Goal: Task Accomplishment & Management: Manage account settings

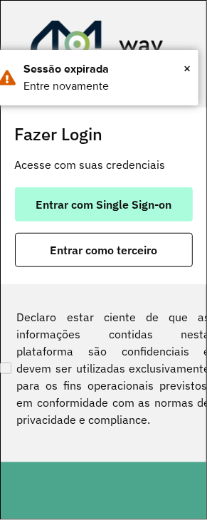
click at [125, 214] on button "Entrar com Single Sign-on" at bounding box center [104, 204] width 178 height 34
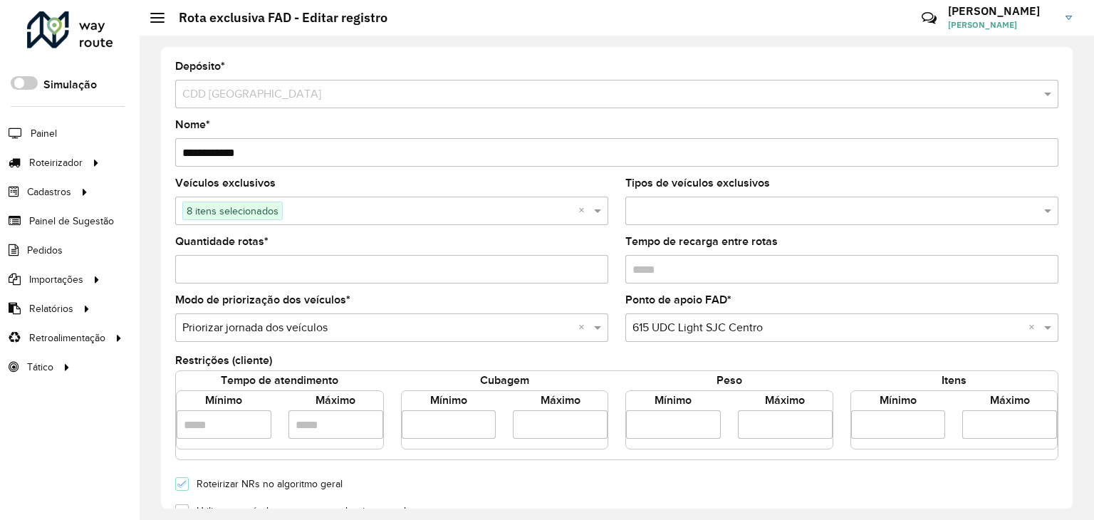
scroll to position [420, 0]
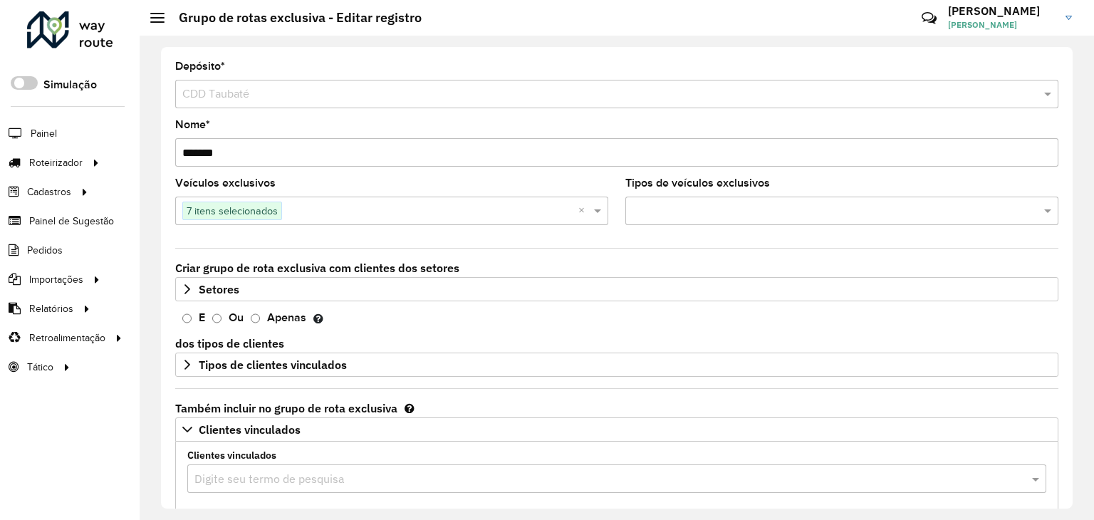
click at [1072, 19] on link "ALEXANDRE ALEXANDRE FERREIRA" at bounding box center [1015, 17] width 135 height 37
click at [97, 40] on div at bounding box center [70, 29] width 86 height 37
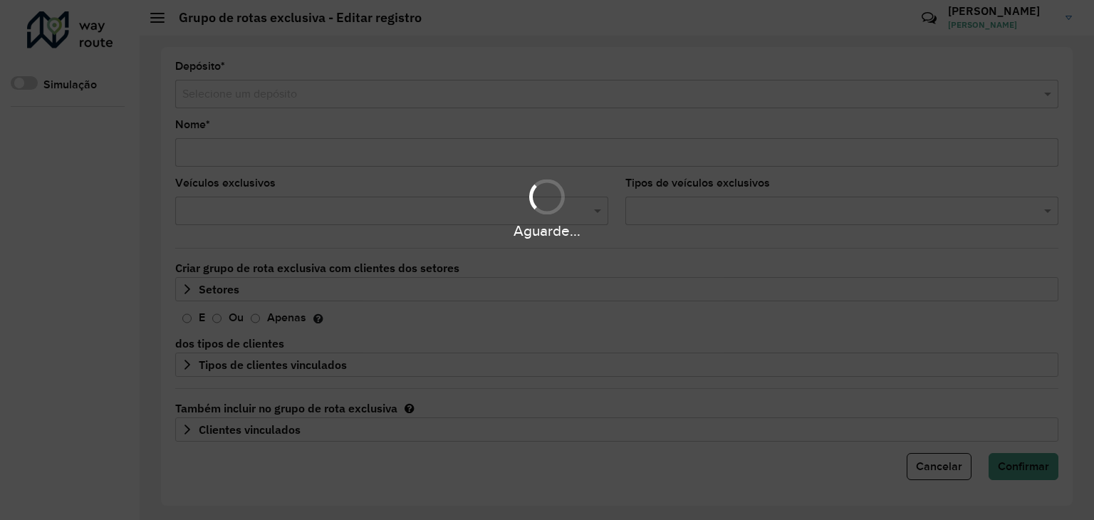
type input "*******"
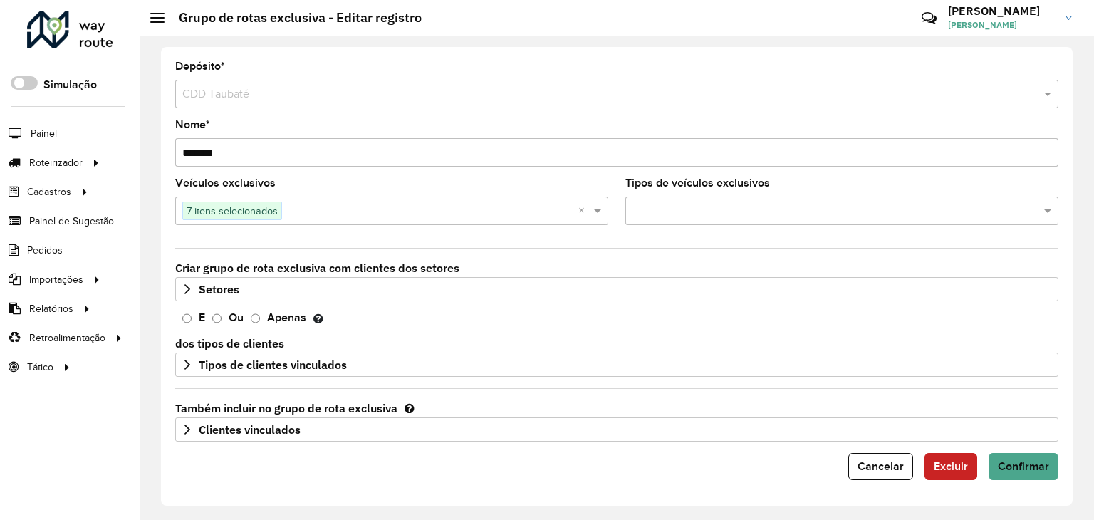
click at [1065, 15] on link "ALEXANDRE ALEXANDRE FERREIRA" at bounding box center [1015, 17] width 135 height 37
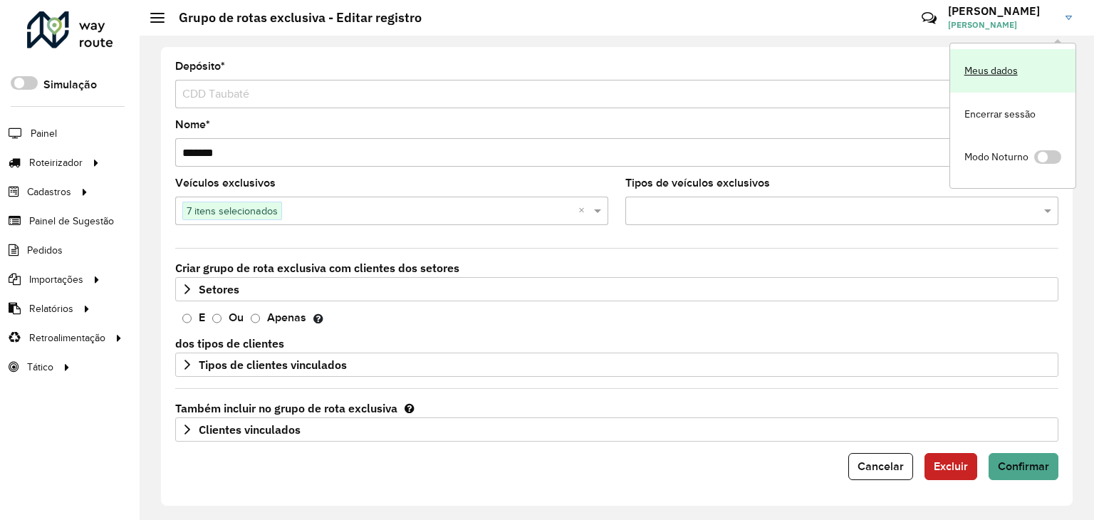
click at [1026, 78] on link "Meus dados" at bounding box center [1012, 70] width 125 height 43
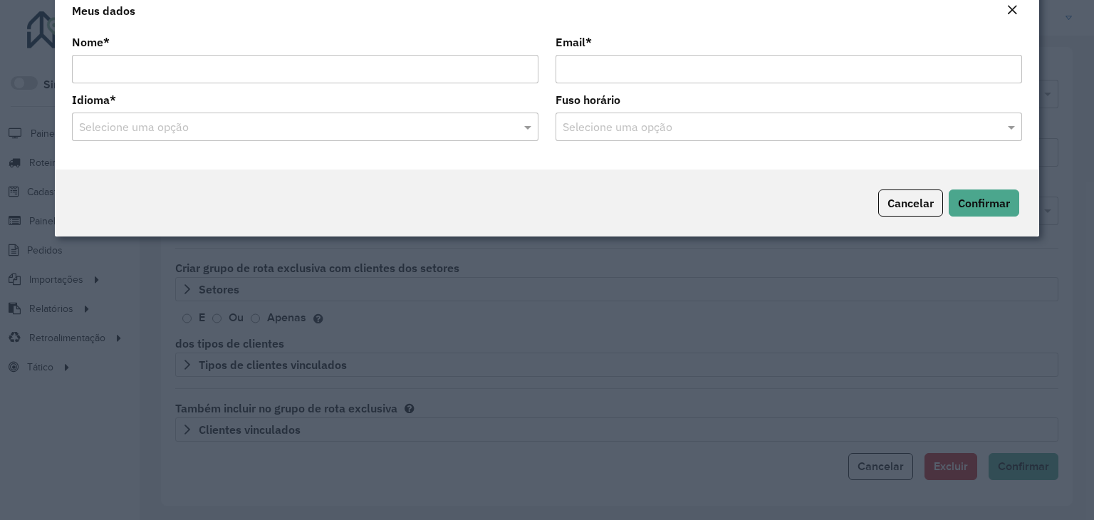
type input "**********"
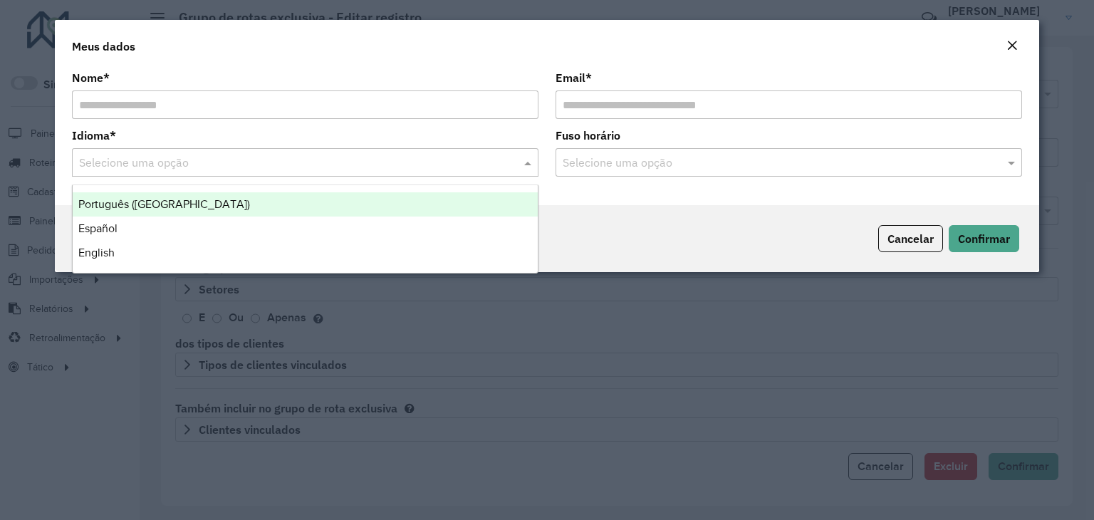
click at [472, 173] on div "Selecione uma opção" at bounding box center [305, 162] width 467 height 28
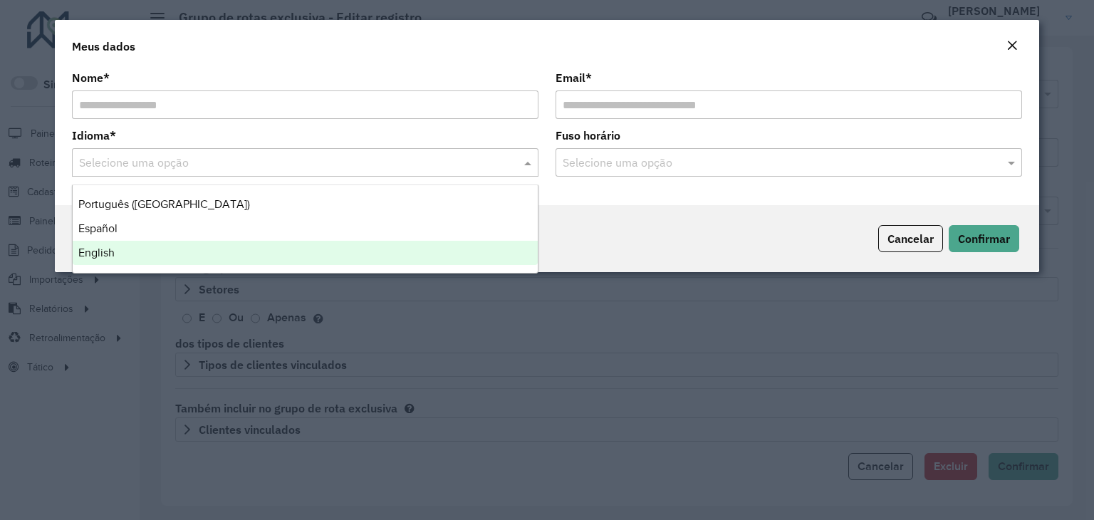
click at [148, 250] on div "English" at bounding box center [305, 253] width 465 height 24
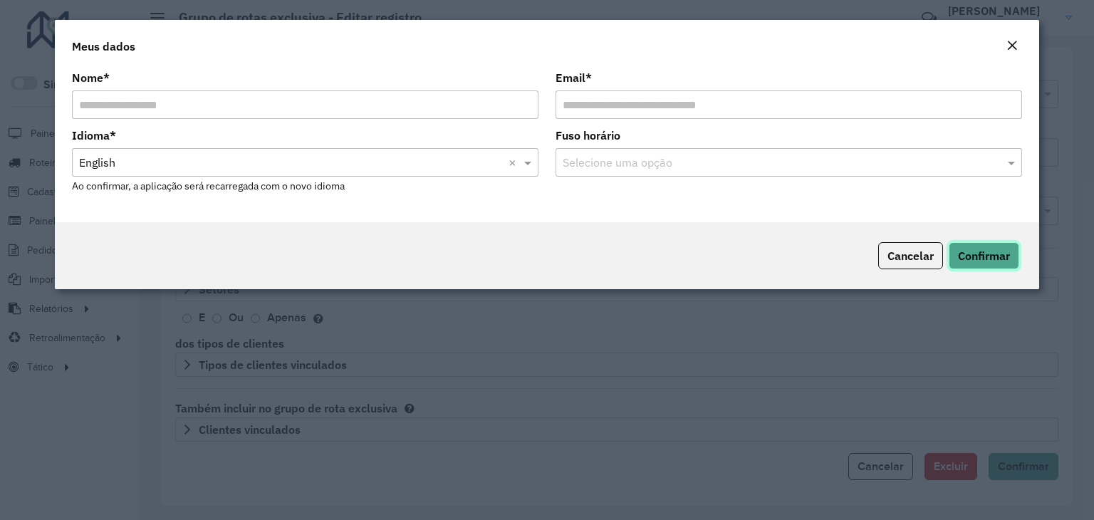
click at [983, 249] on span "Confirmar" at bounding box center [984, 256] width 52 height 14
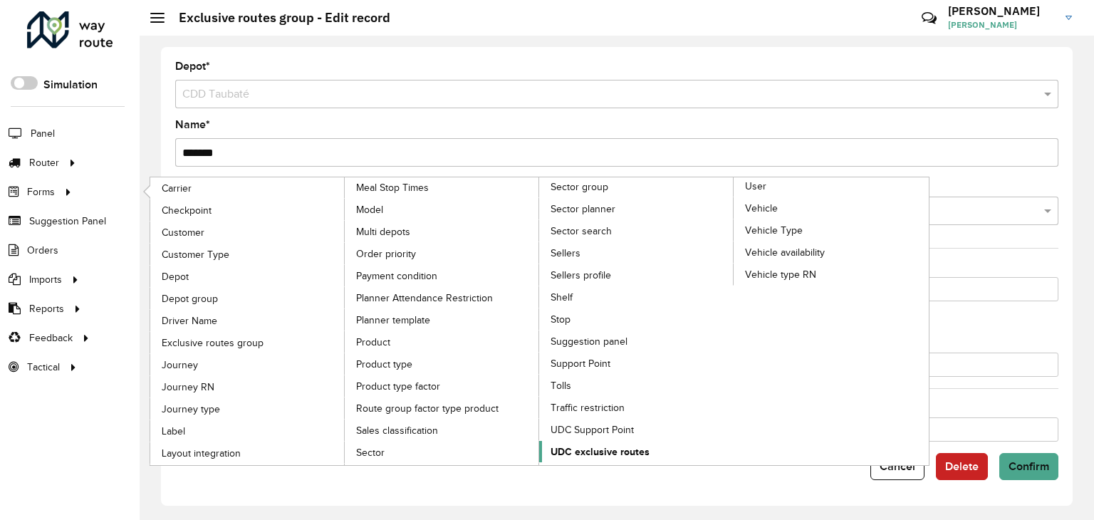
click at [577, 445] on span "UDC exclusive routes" at bounding box center [600, 452] width 99 height 15
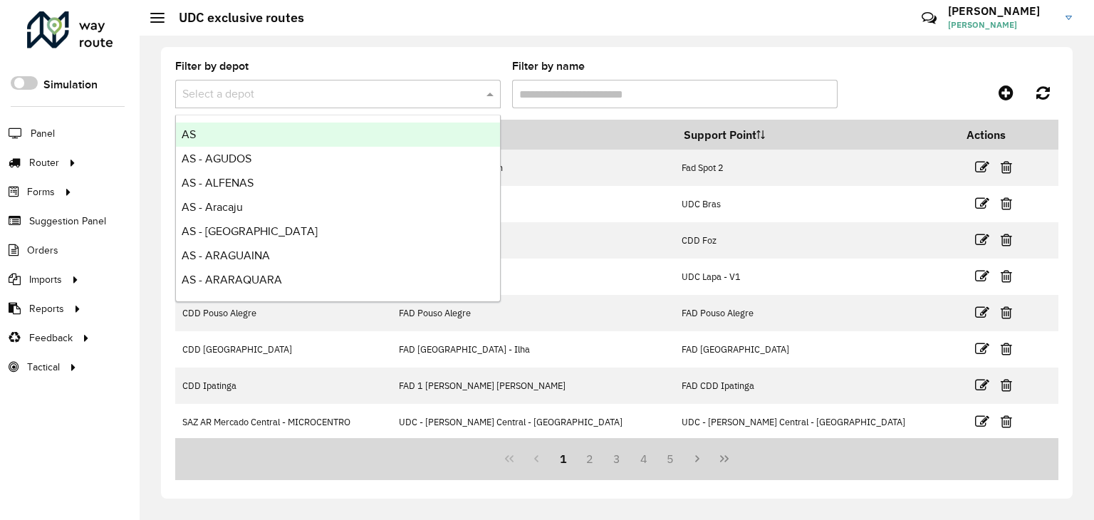
click at [299, 96] on input "text" at bounding box center [323, 94] width 283 height 17
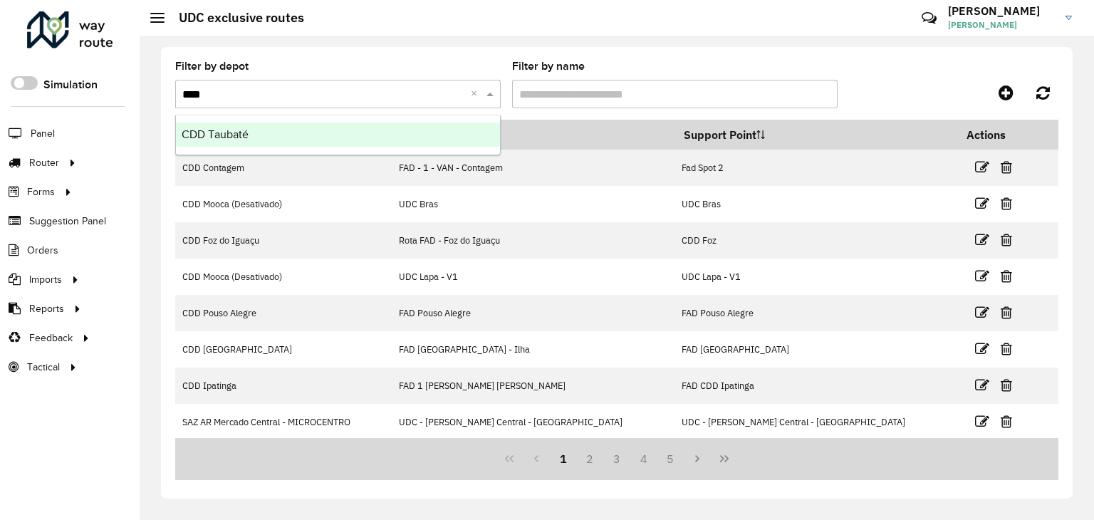
type input "*****"
click at [298, 95] on input "*****" at bounding box center [323, 94] width 283 height 17
click at [247, 135] on span "CDD Taubaté" at bounding box center [215, 134] width 67 height 12
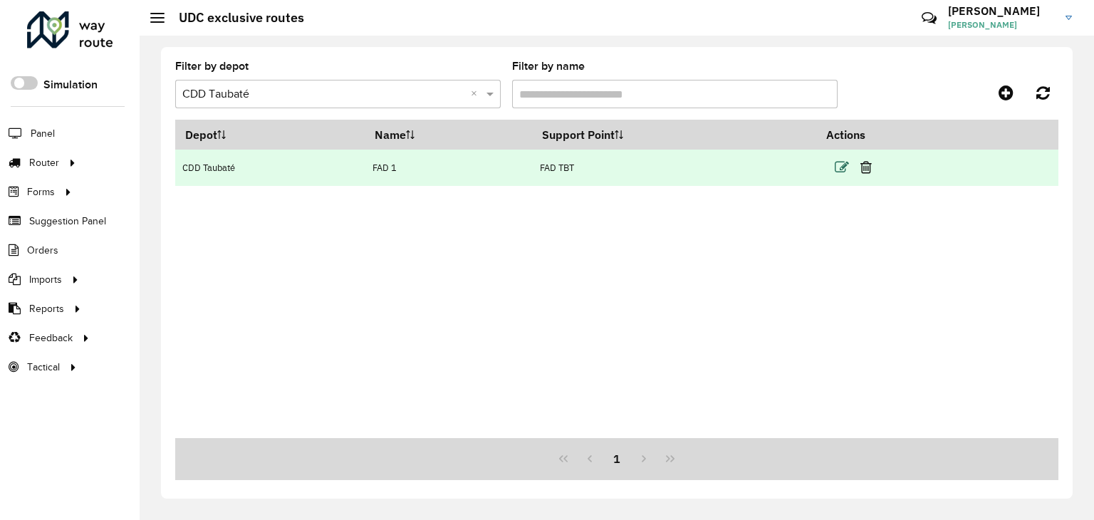
click at [849, 170] on icon at bounding box center [842, 167] width 14 height 14
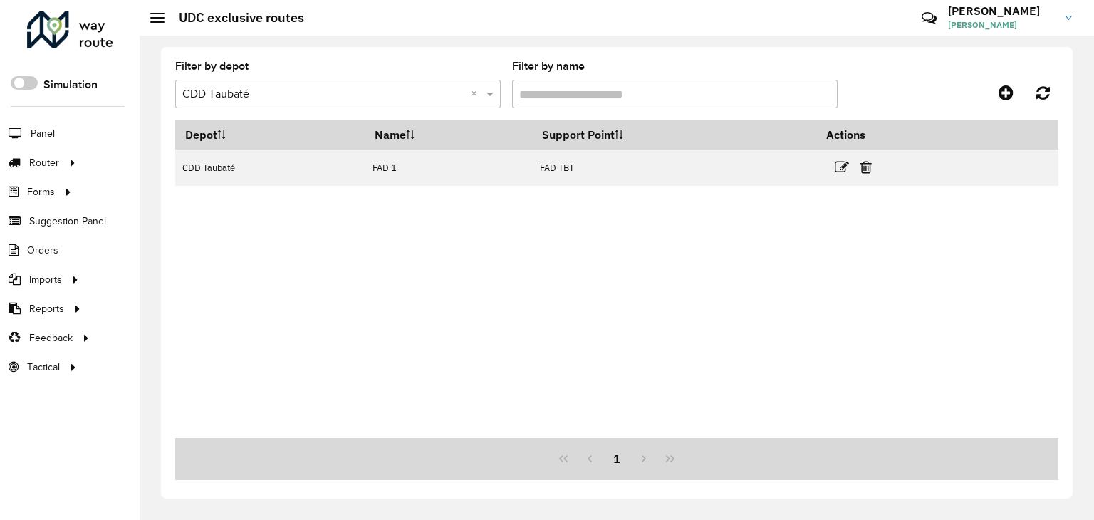
click at [213, 91] on input "text" at bounding box center [323, 94] width 283 height 17
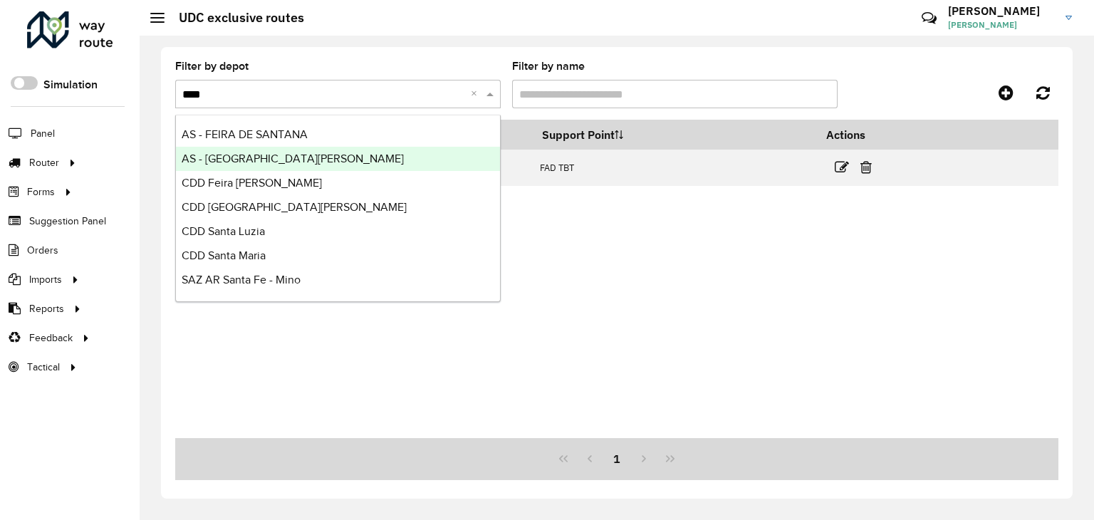
type input "*****"
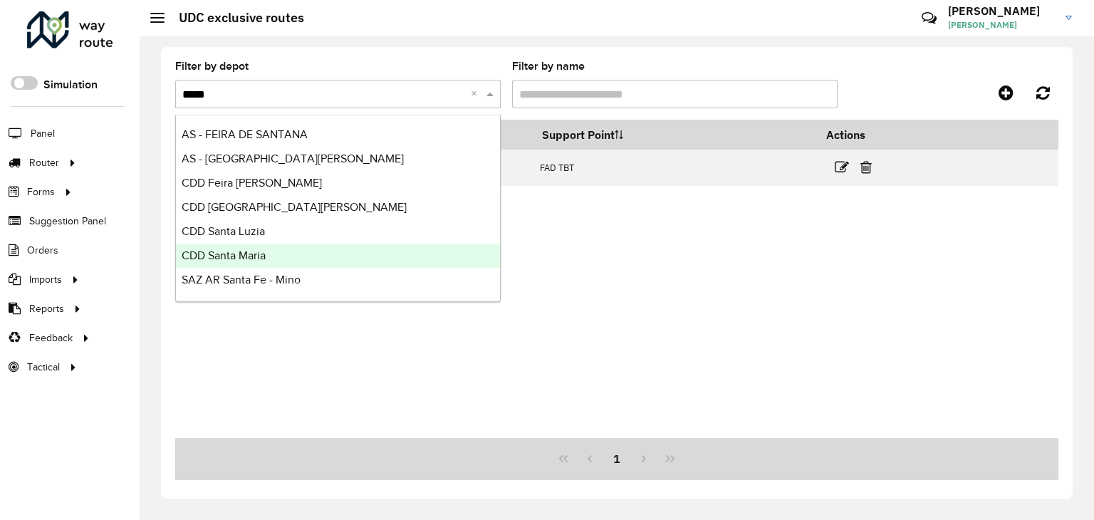
click at [276, 248] on div "CDD Santa Maria" at bounding box center [338, 256] width 324 height 24
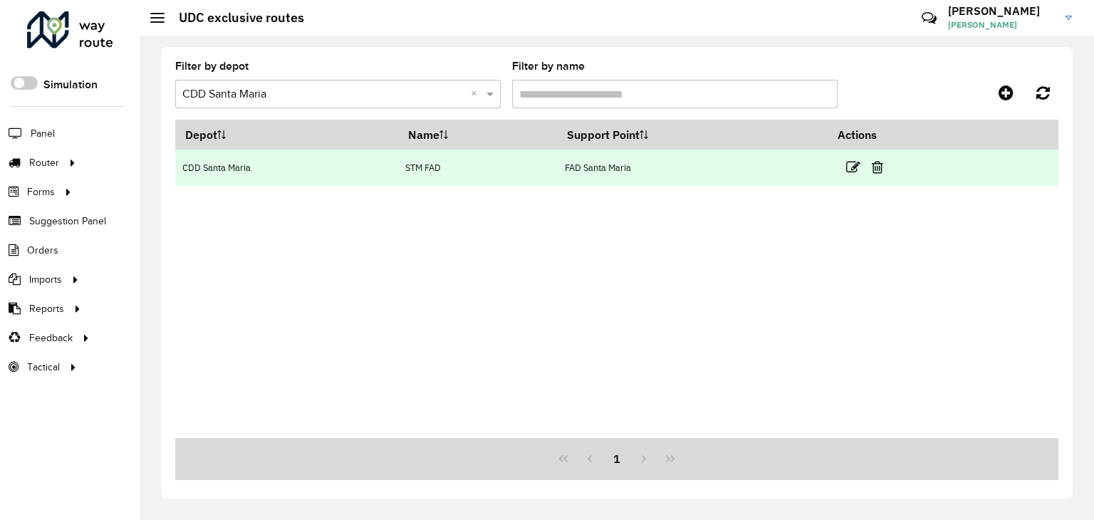
click at [849, 167] on td at bounding box center [871, 168] width 85 height 36
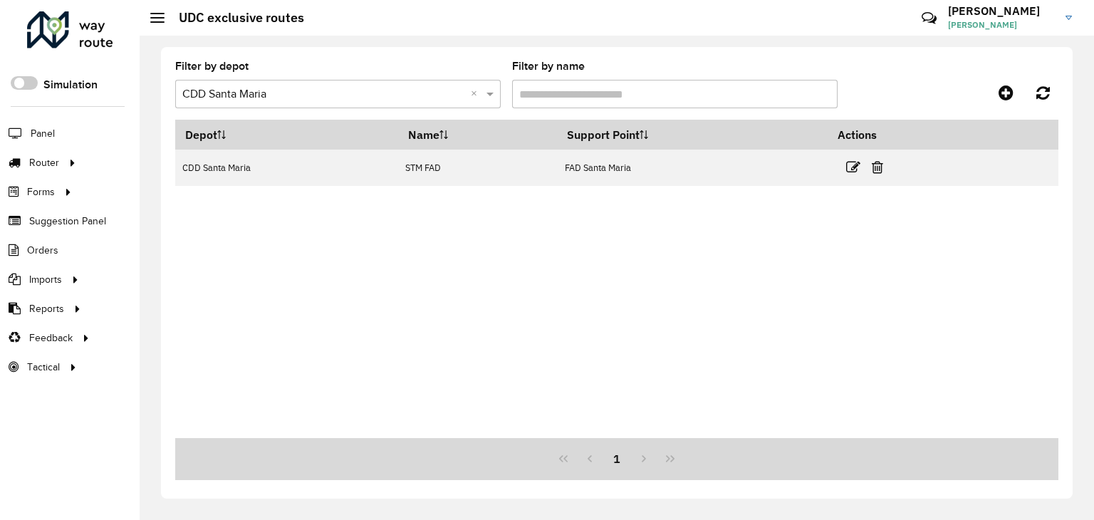
click at [824, 203] on div "Depot Name Support Point Actions CDD Santa Maria STM FAD FAD Santa Maria" at bounding box center [616, 279] width 883 height 318
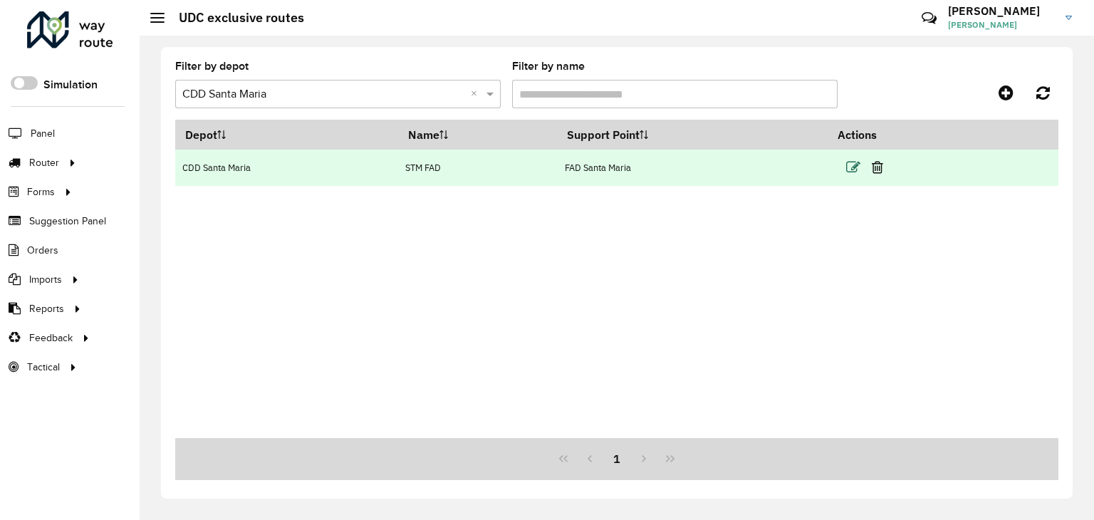
click at [852, 169] on icon at bounding box center [853, 167] width 14 height 14
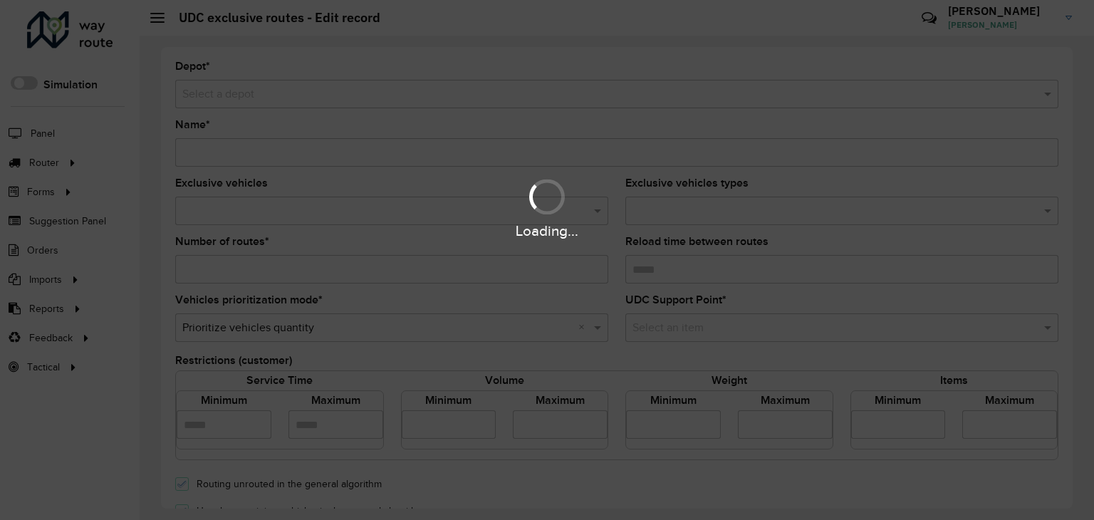
type input "*******"
type input "*"
type input "****"
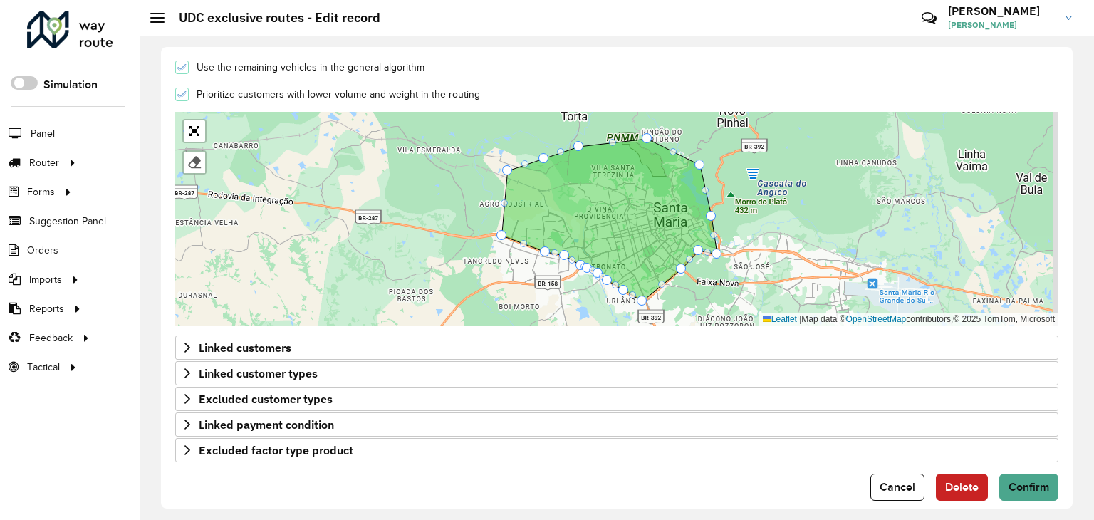
scroll to position [457, 0]
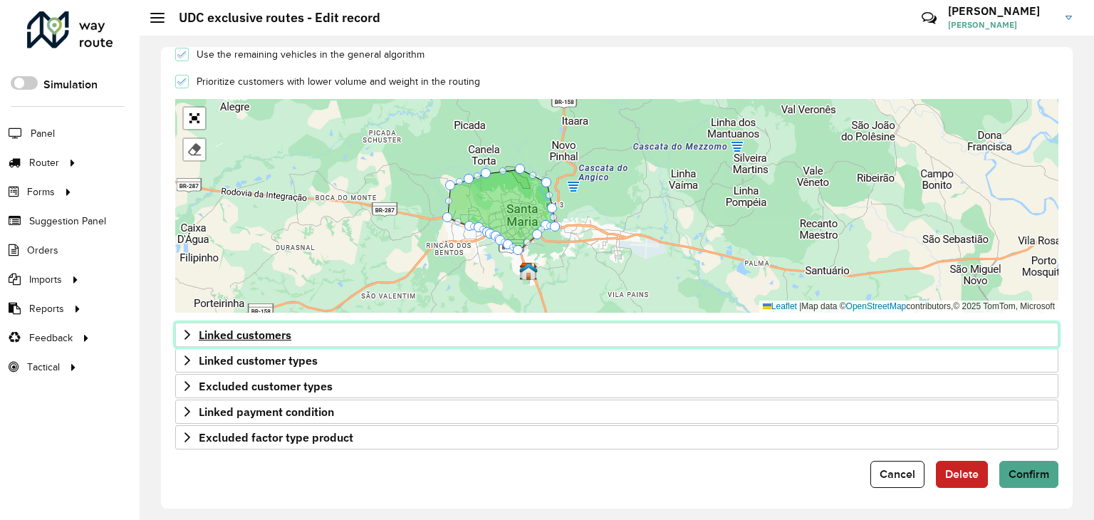
click at [191, 329] on icon at bounding box center [187, 334] width 11 height 11
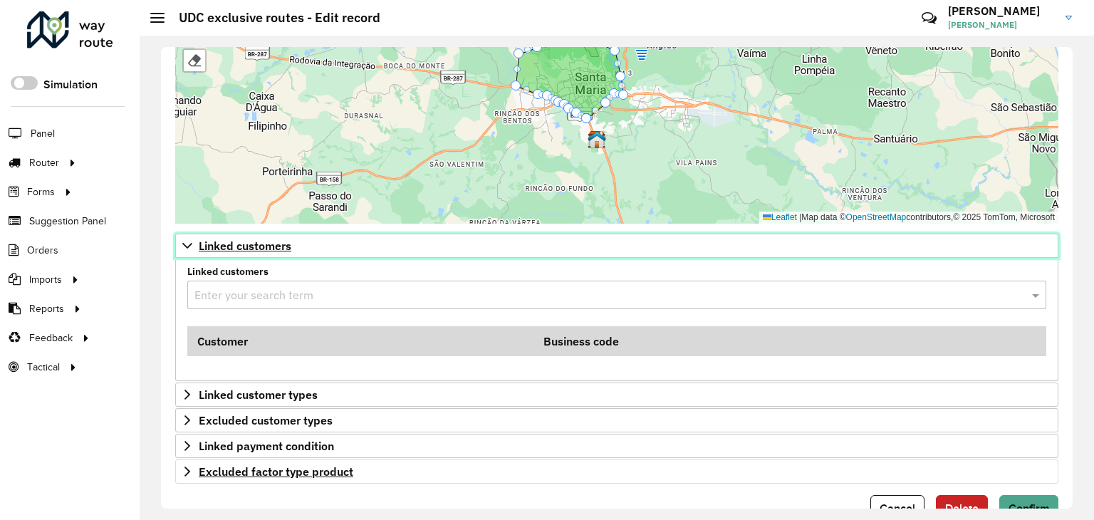
scroll to position [580, 0]
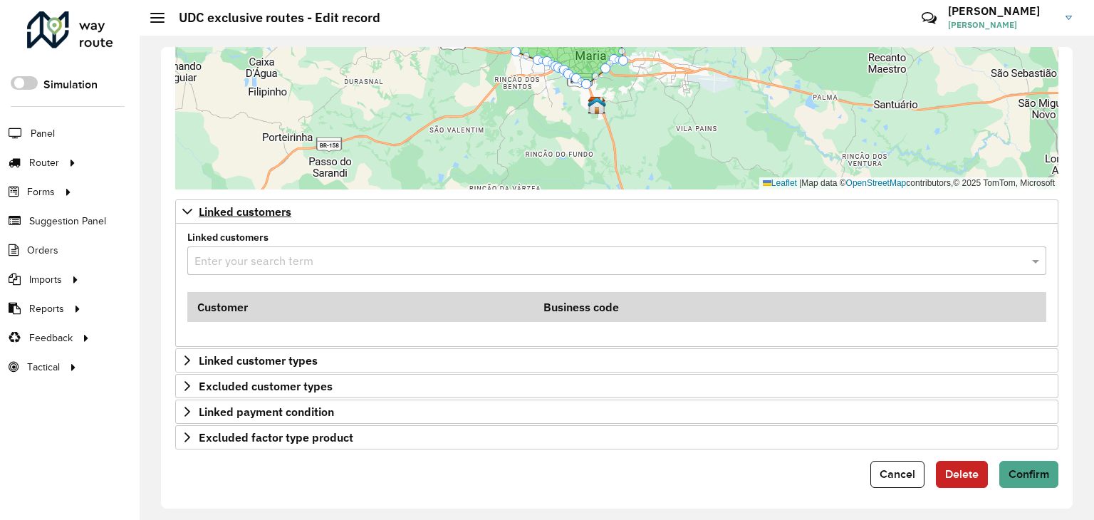
click at [804, 519] on div "Depot * Select a depot × CDD Santa Maria Name * ******* Exclusive vehicles RUZ1…" at bounding box center [617, 278] width 955 height 484
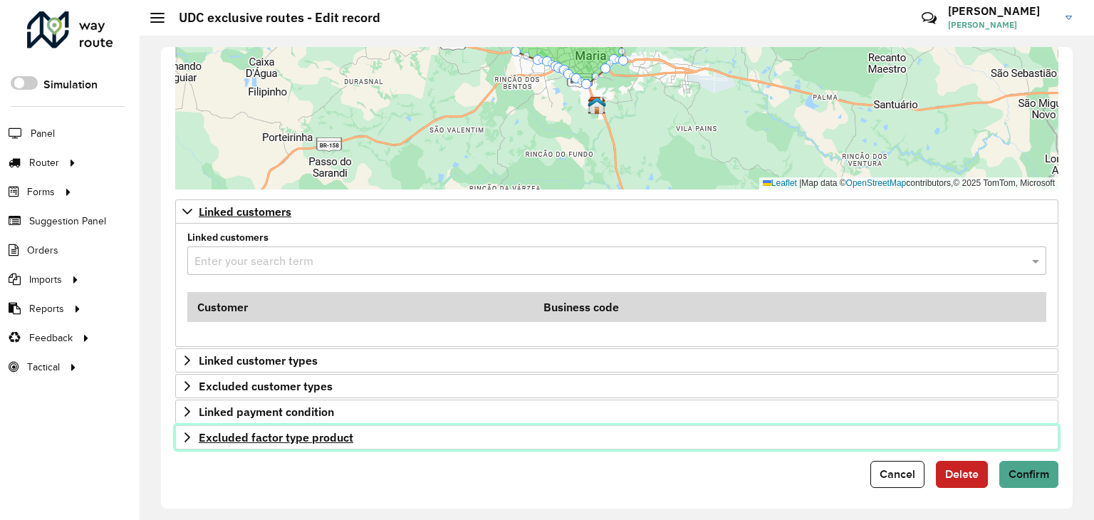
click at [182, 435] on icon at bounding box center [187, 437] width 11 height 11
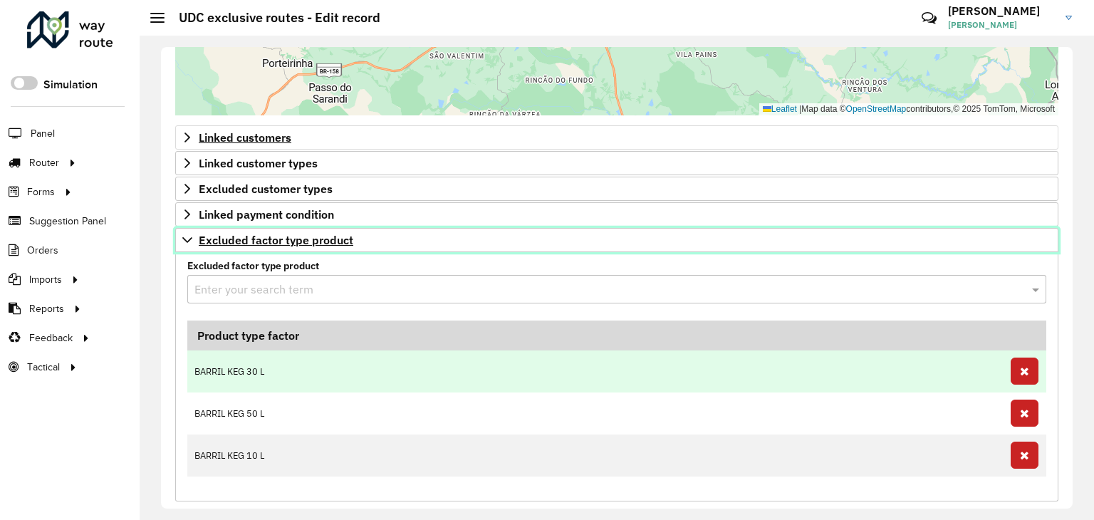
scroll to position [705, 0]
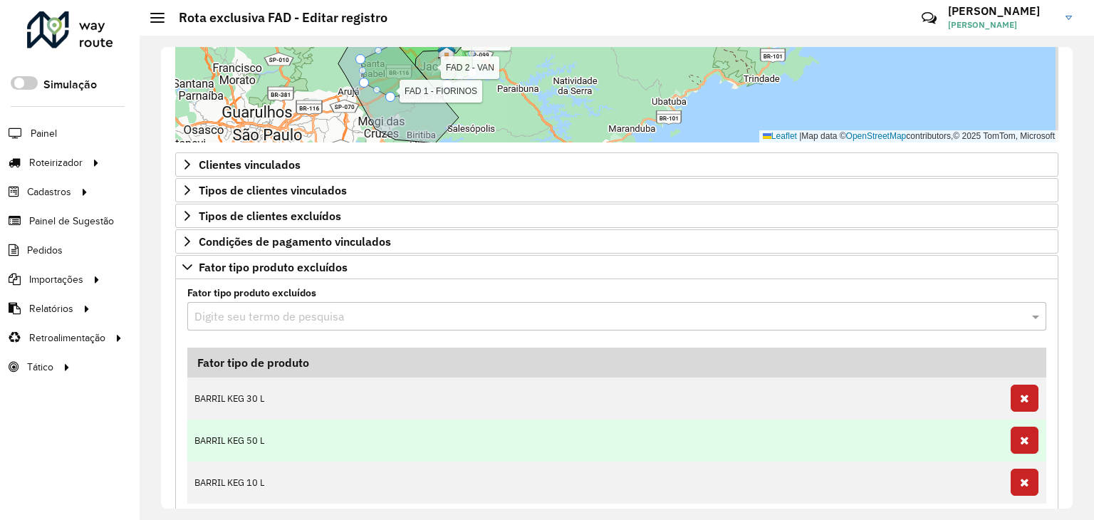
scroll to position [633, 0]
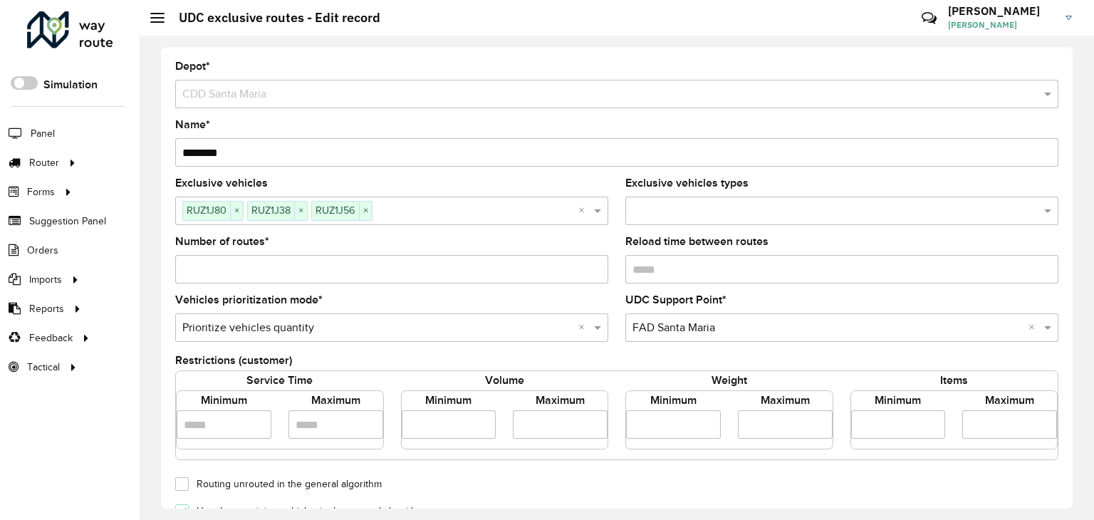
scroll to position [705, 0]
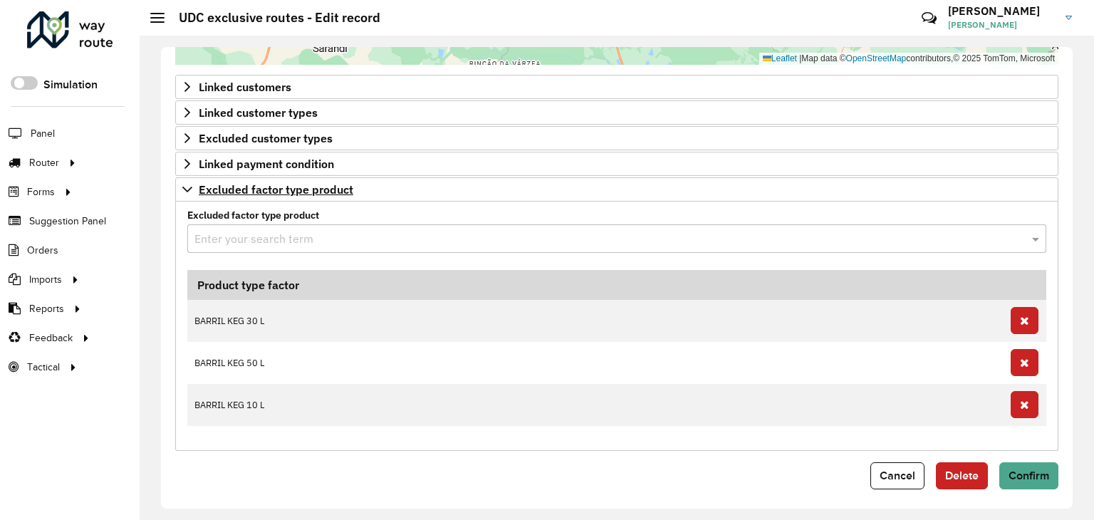
click at [188, 188] on icon at bounding box center [187, 189] width 11 height 11
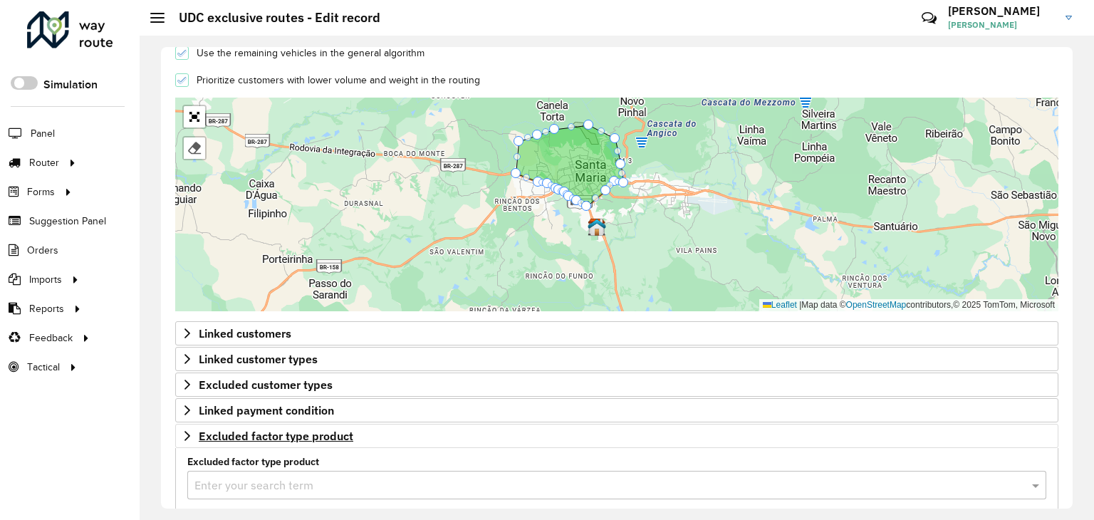
scroll to position [457, 0]
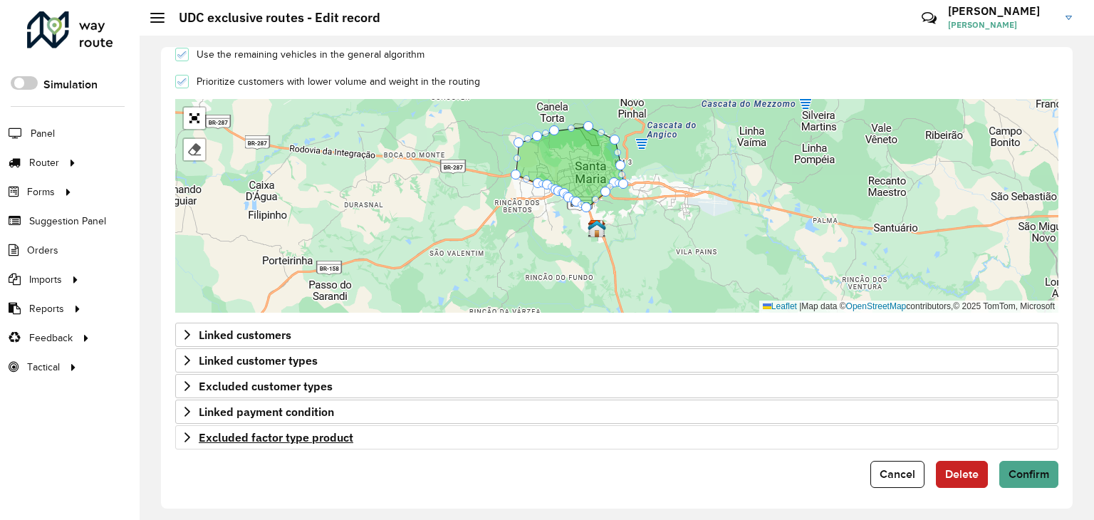
click at [189, 434] on icon at bounding box center [187, 437] width 11 height 11
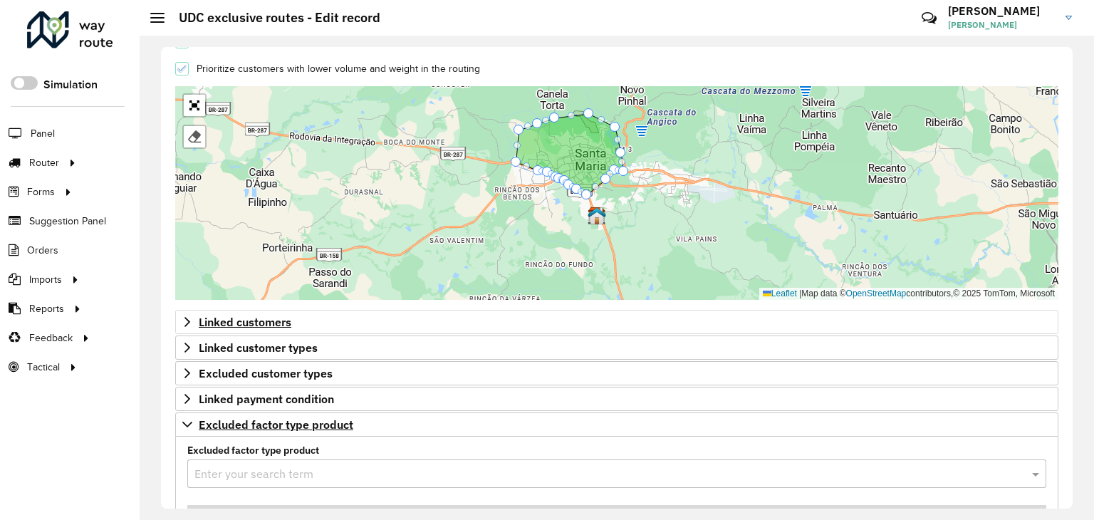
scroll to position [277, 0]
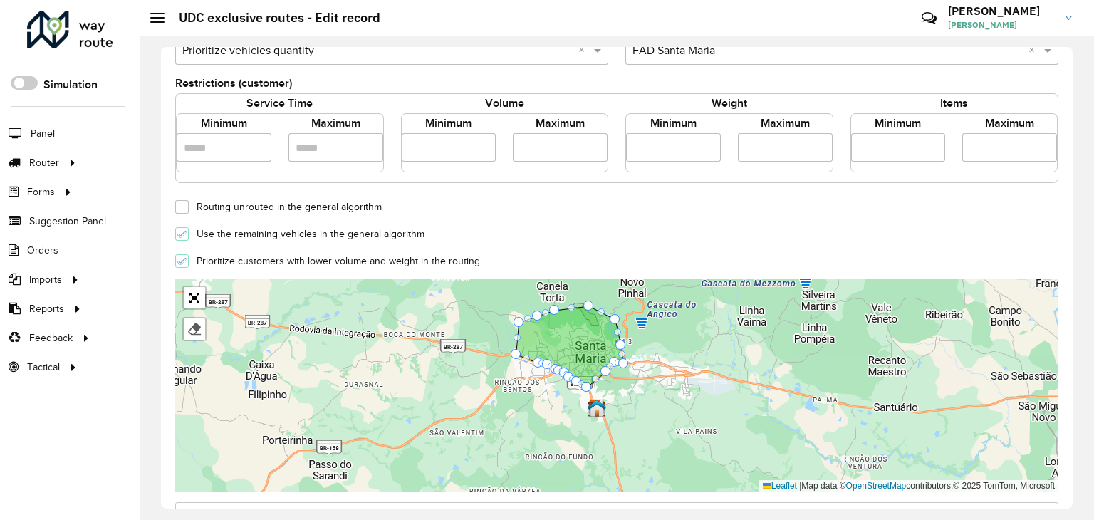
drag, startPoint x: 390, startPoint y: 204, endPoint x: 197, endPoint y: 196, distance: 193.9
click at [197, 197] on div "Routing unrouted in the general algorithm" at bounding box center [617, 205] width 901 height 17
copy label "Routing unrouted in the general algorithm"
drag, startPoint x: 435, startPoint y: 229, endPoint x: 191, endPoint y: 231, distance: 243.7
click at [191, 231] on div "Use the remaining vehicles in the general algorithm" at bounding box center [617, 232] width 901 height 17
